Goal: Book appointment/travel/reservation

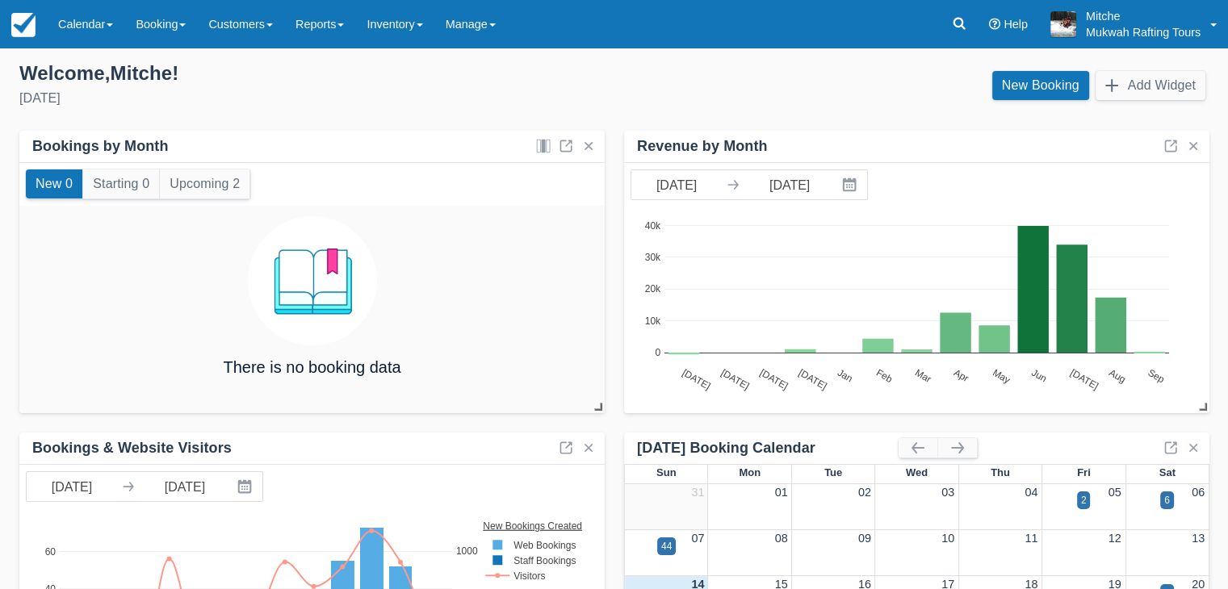
click at [264, 87] on div "Welcome , Mitche ! Sunday, September 14th, 2025" at bounding box center [310, 86] width 608 height 50
click at [178, 37] on link "Booking" at bounding box center [160, 24] width 73 height 48
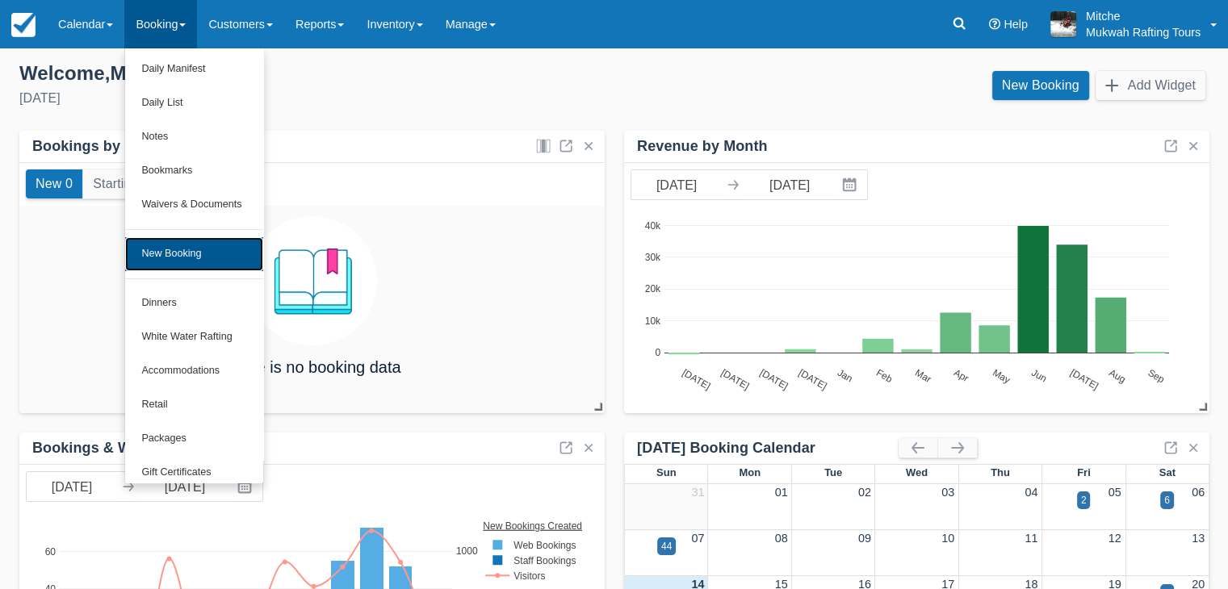
click at [186, 259] on link "New Booking" at bounding box center [193, 254] width 137 height 34
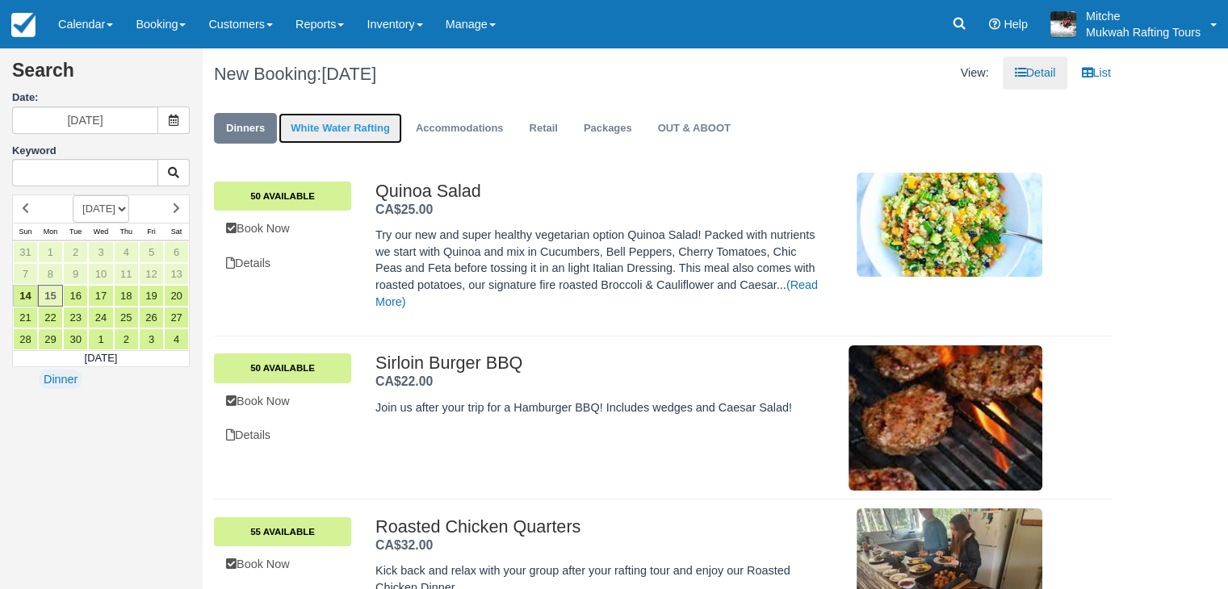
click at [353, 126] on link "White Water Rafting" at bounding box center [341, 128] width 124 height 31
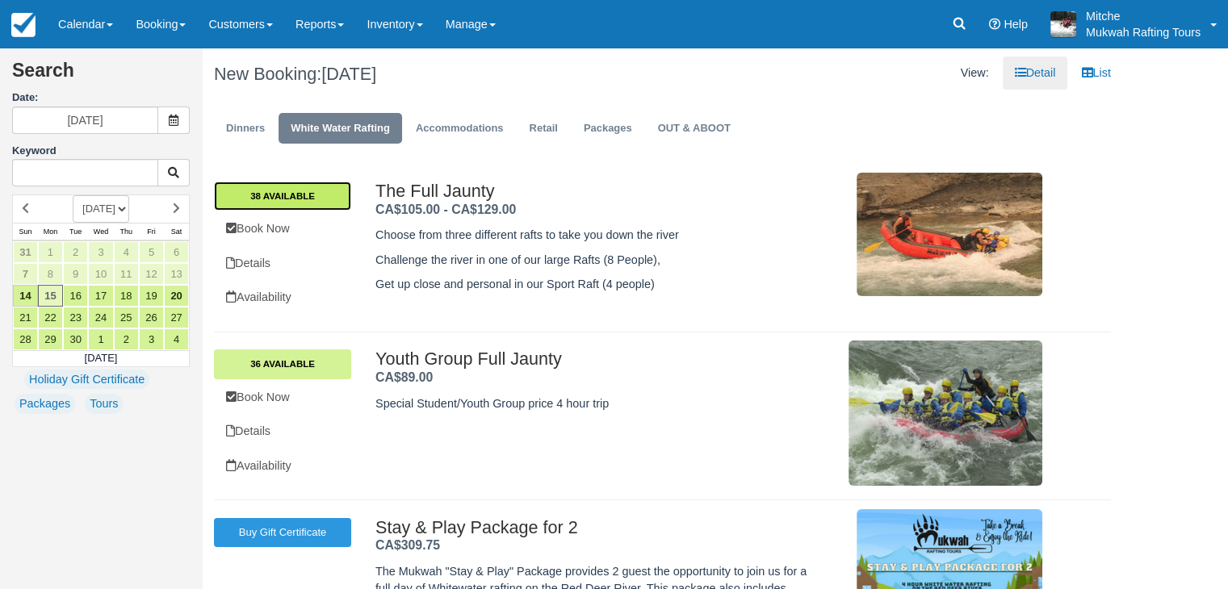
click at [304, 186] on link "38 Available" at bounding box center [282, 196] width 137 height 29
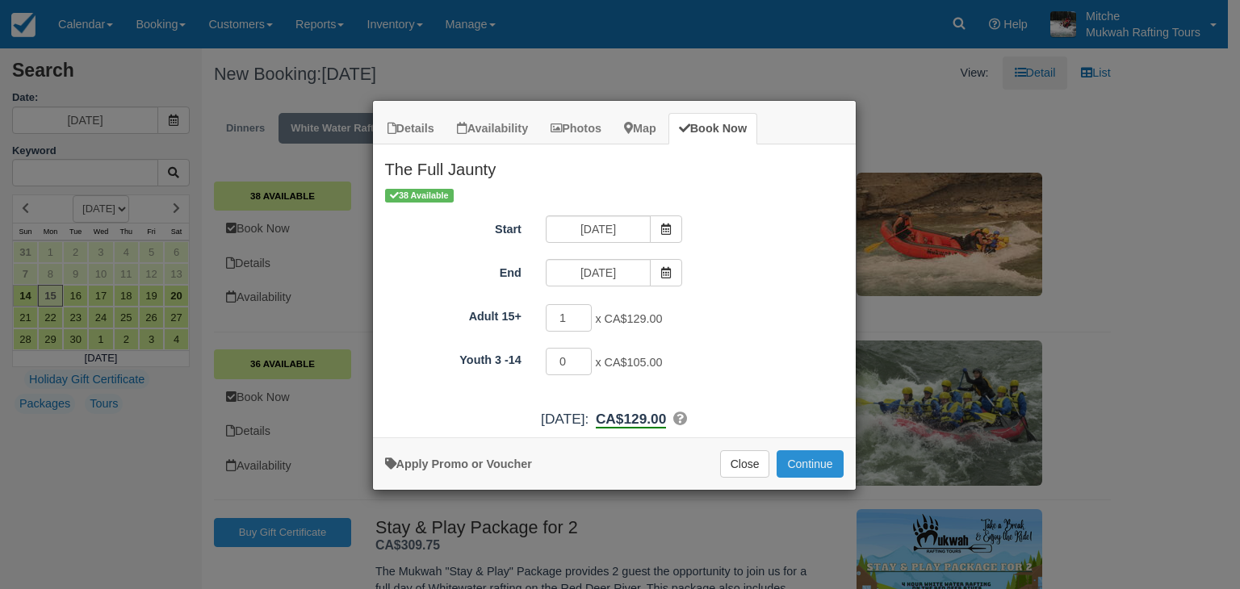
click at [786, 465] on button "Continue" at bounding box center [810, 464] width 66 height 27
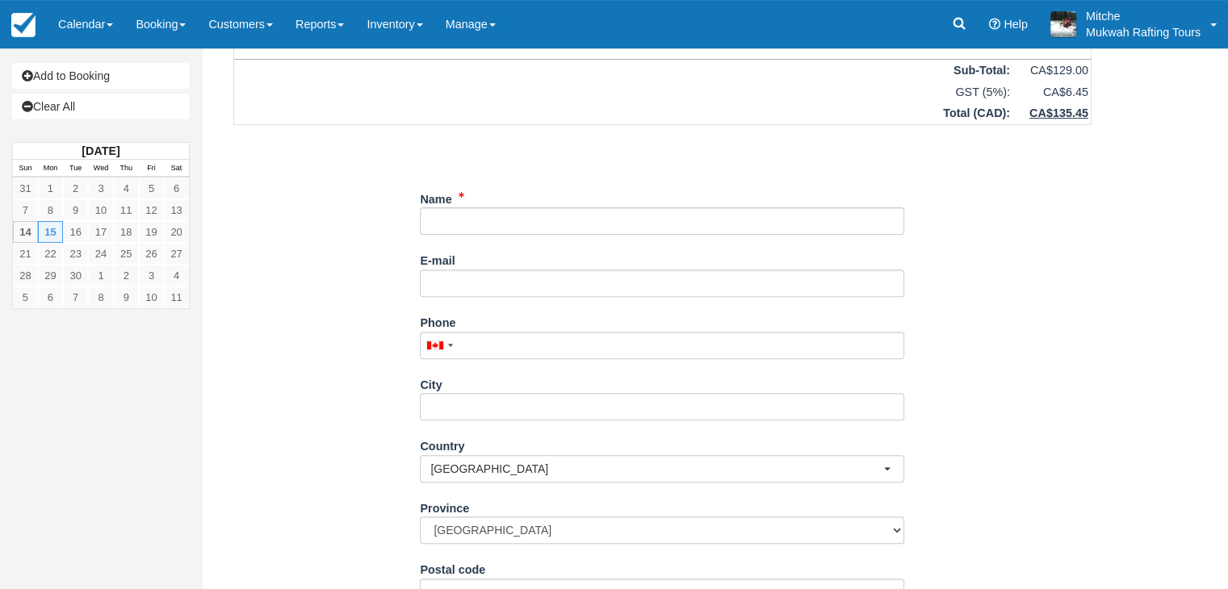
scroll to position [668, 0]
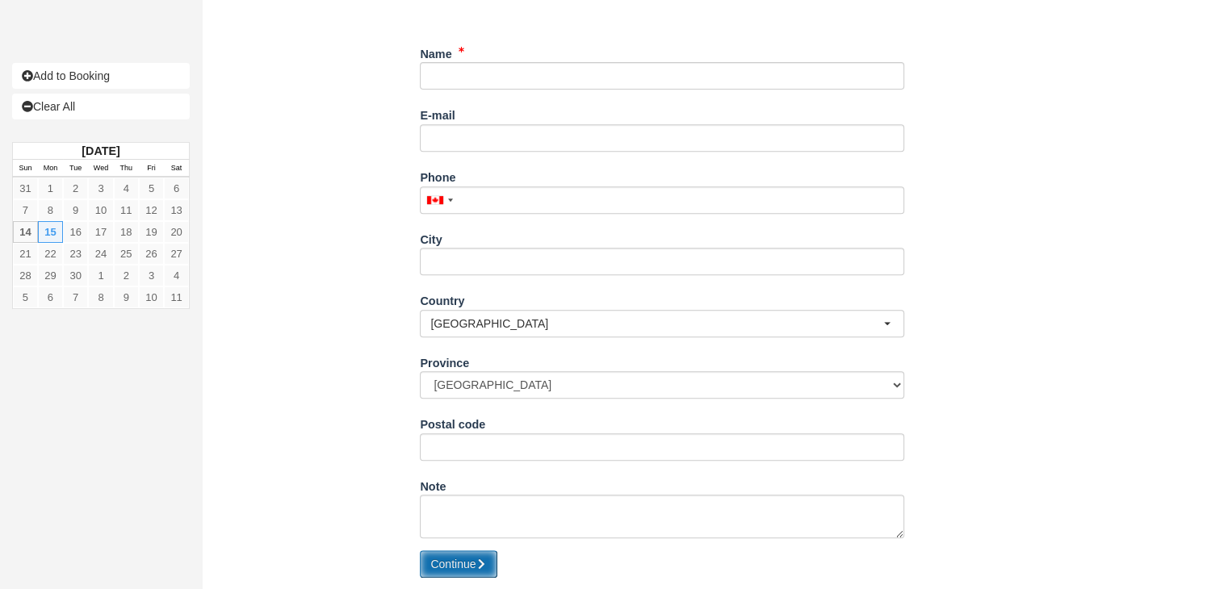
click at [470, 564] on button "Continue" at bounding box center [459, 564] width 78 height 27
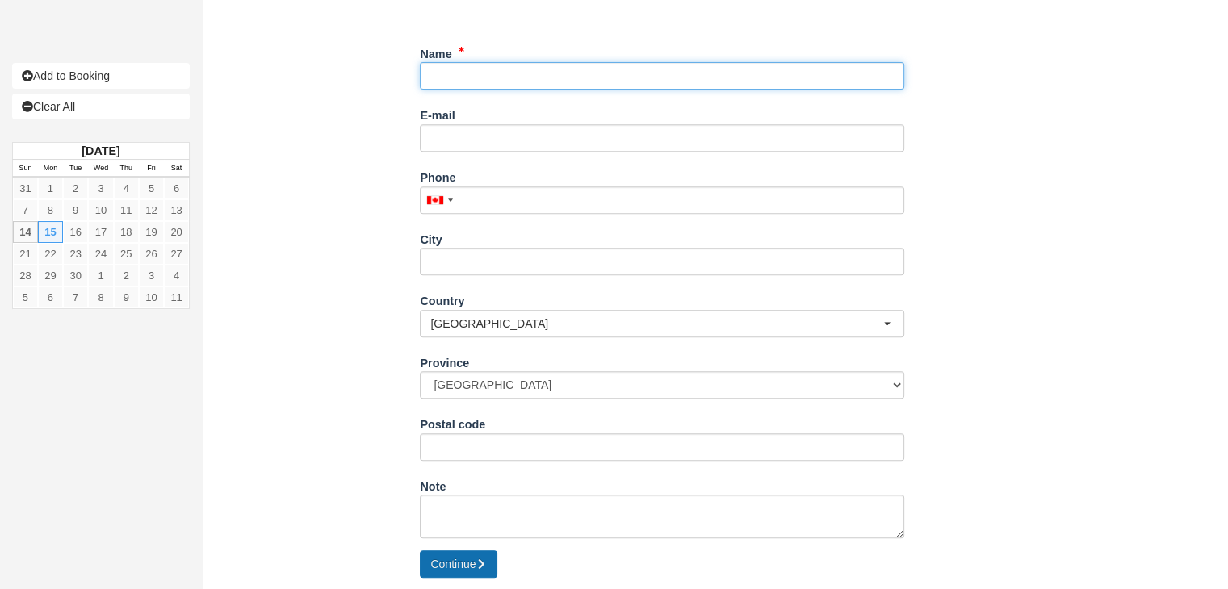
scroll to position [568, 0]
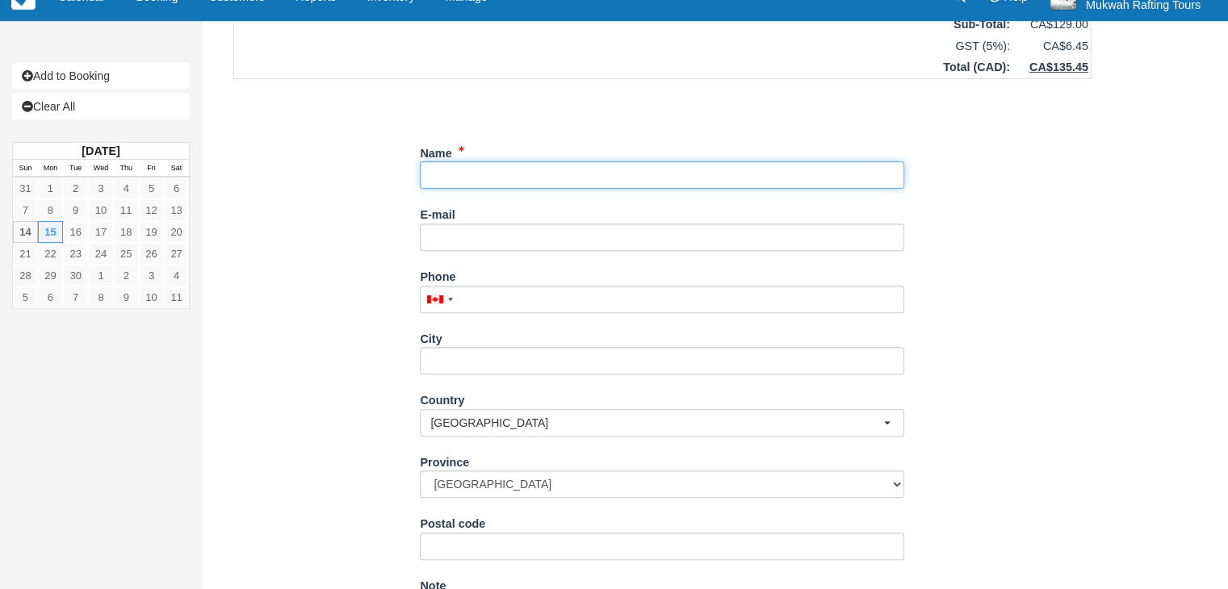
type input "M"
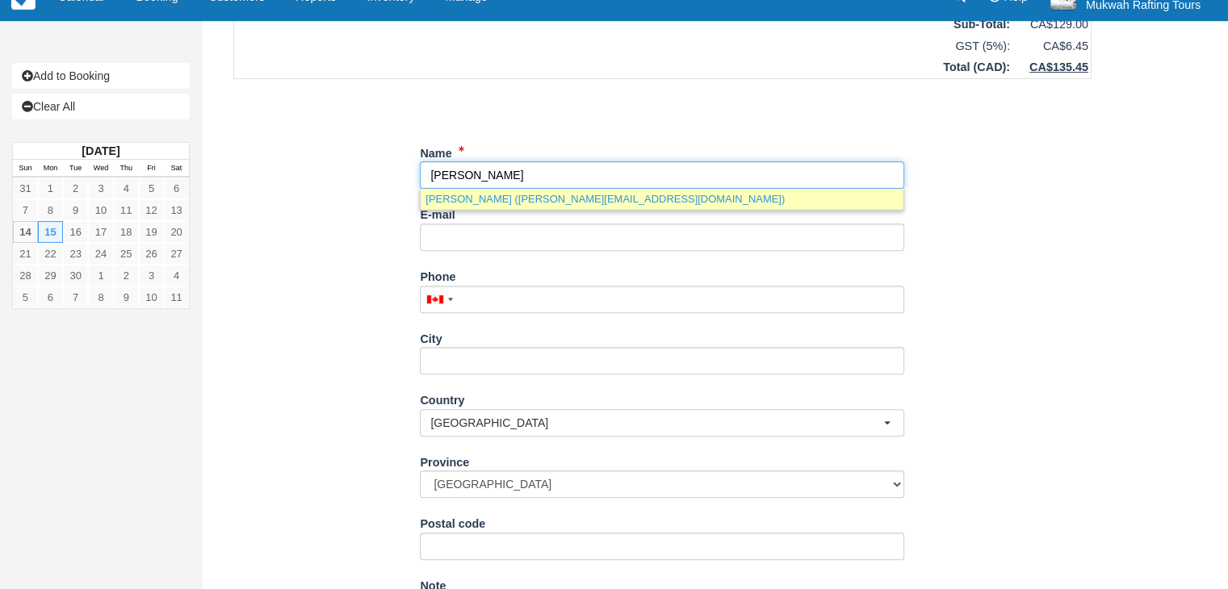
click at [532, 195] on link "Andrew wallace (andrew.wallace34@gmail.com)" at bounding box center [662, 199] width 483 height 20
type input "[PERSON_NAME]"
type input "[PERSON_NAME][EMAIL_ADDRESS][DOMAIN_NAME]"
type input "+14035970398"
select select "AB"
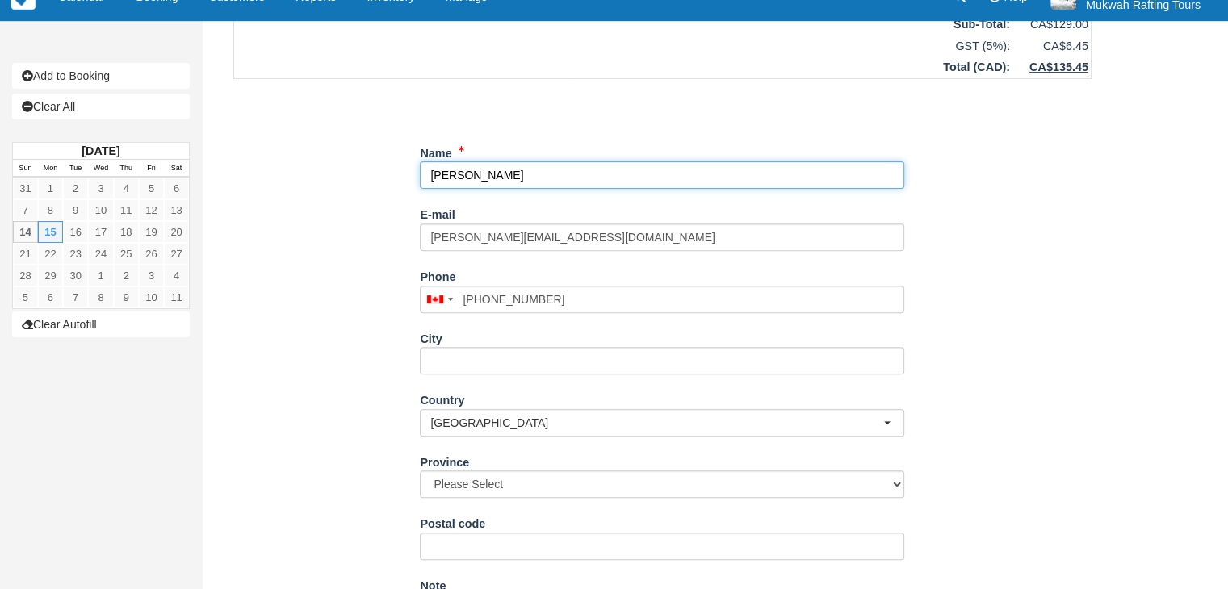
select select "AB"
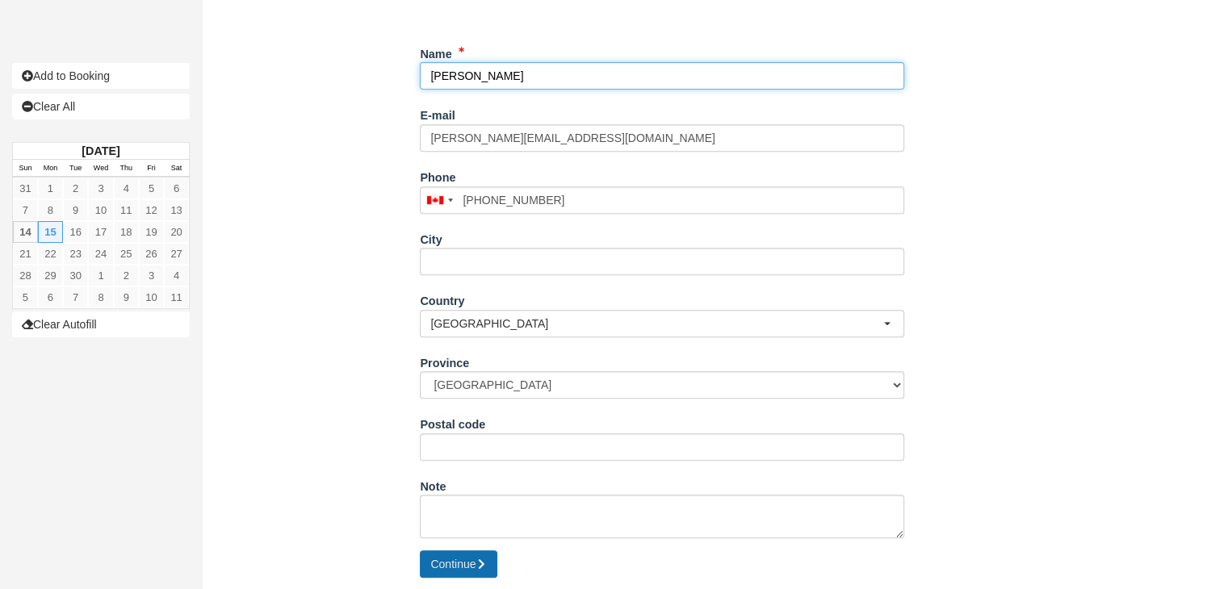
type input "[PERSON_NAME]"
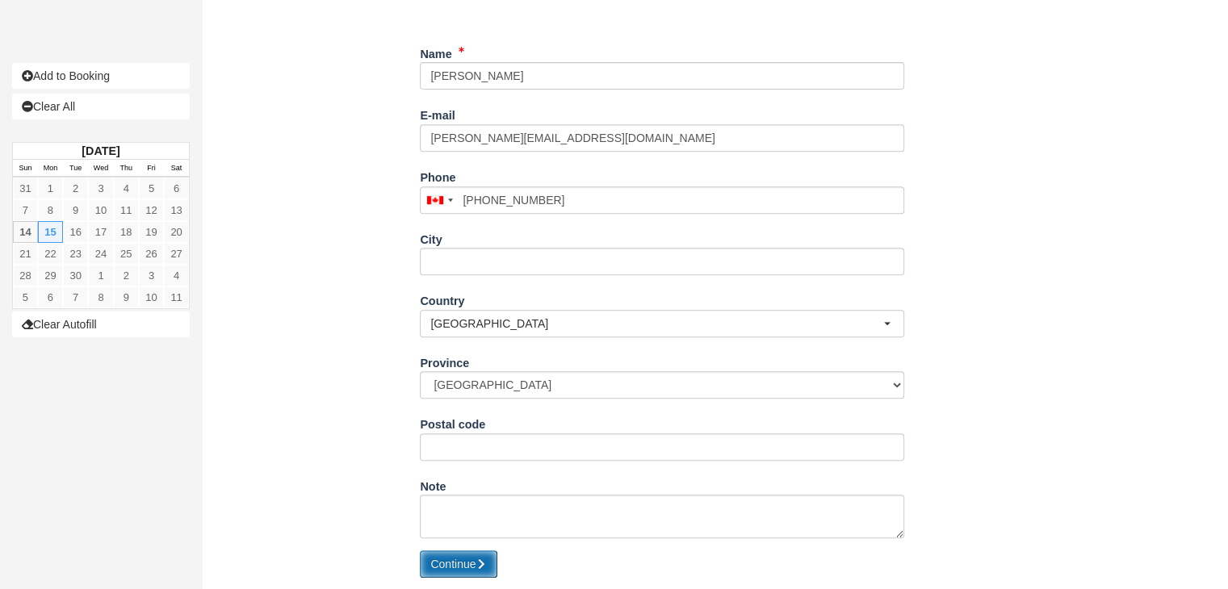
click at [449, 566] on button "Continue" at bounding box center [459, 564] width 78 height 27
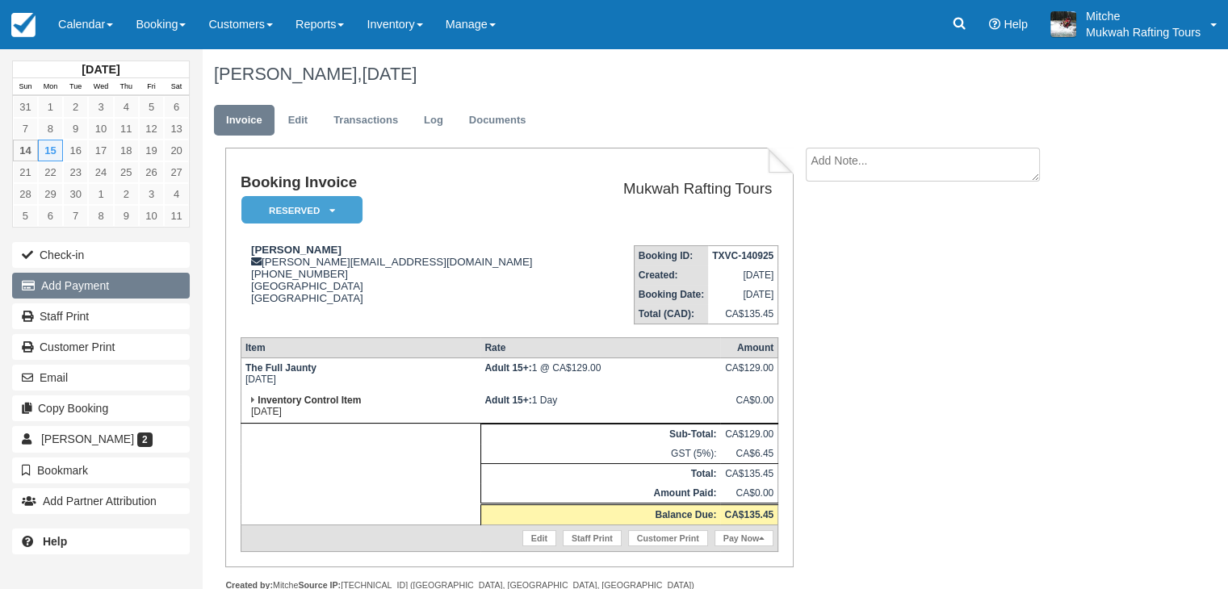
click at [82, 288] on button "Add Payment" at bounding box center [101, 286] width 178 height 26
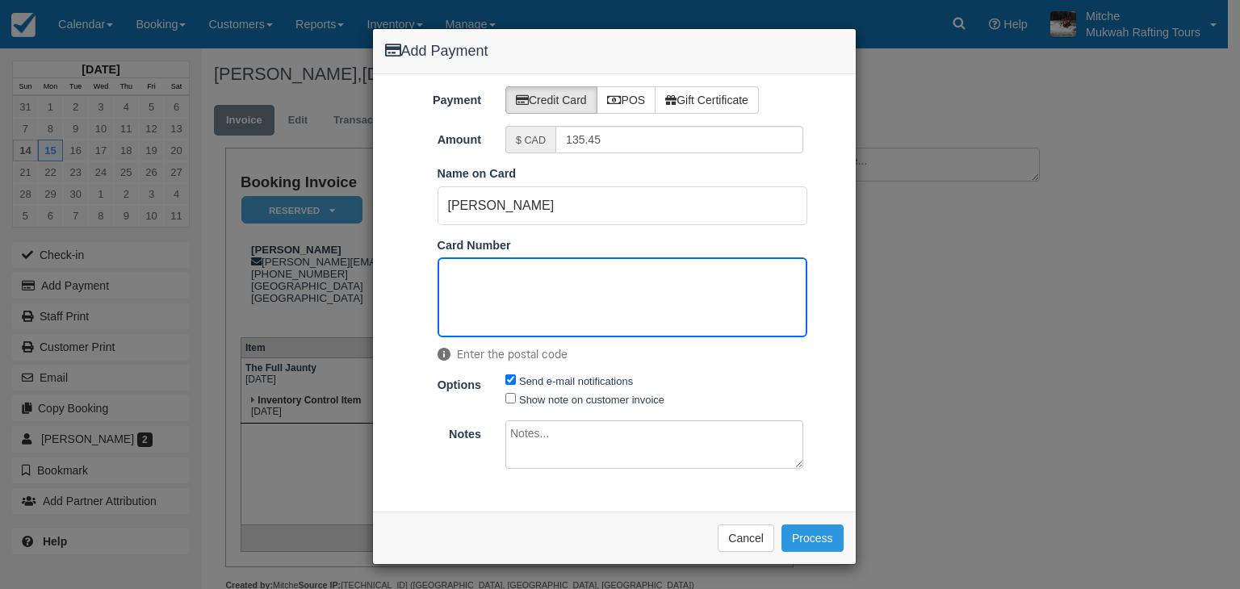
scroll to position [54, 0]
click at [824, 536] on button "Process" at bounding box center [813, 539] width 62 height 27
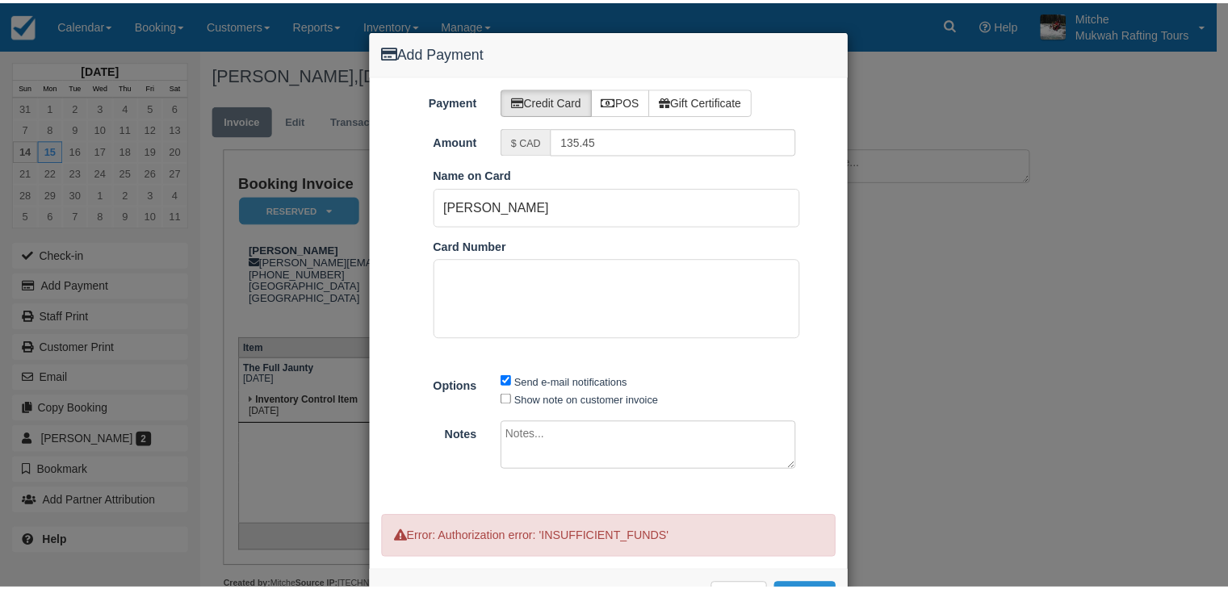
scroll to position [112, 0]
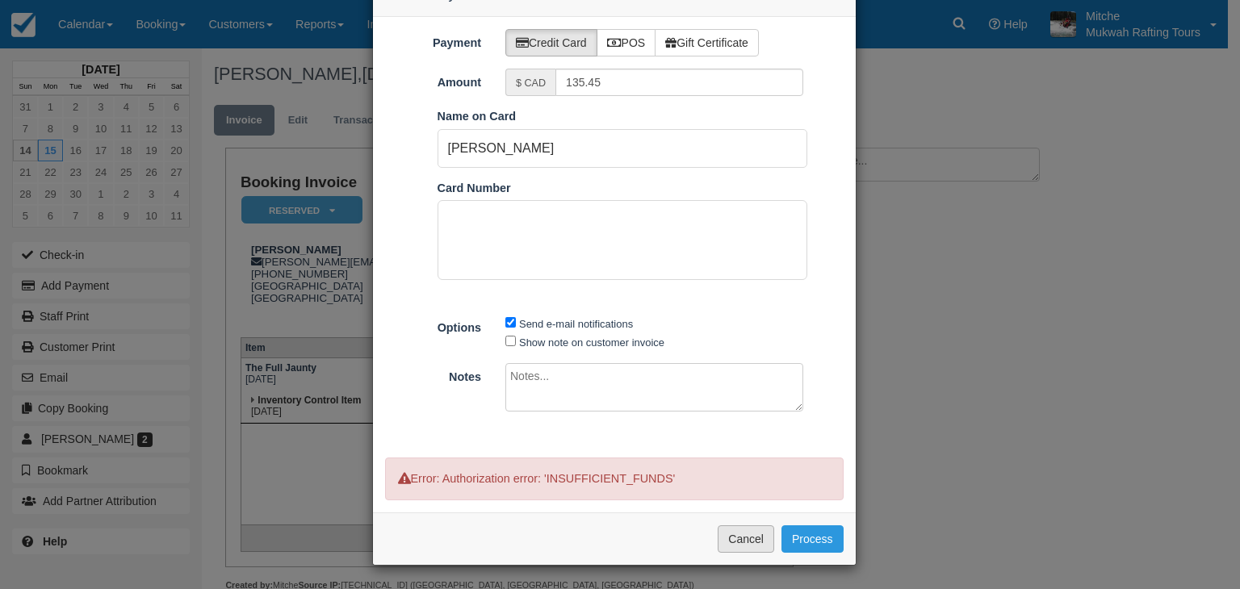
click at [744, 526] on button "Cancel" at bounding box center [746, 539] width 57 height 27
